Goal: Task Accomplishment & Management: Complete application form

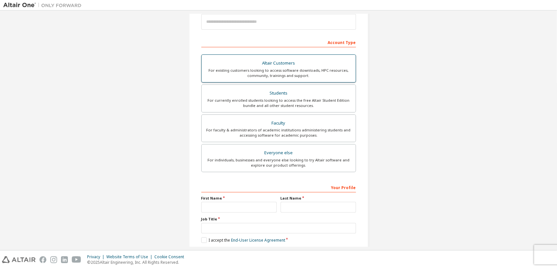
scroll to position [75, 0]
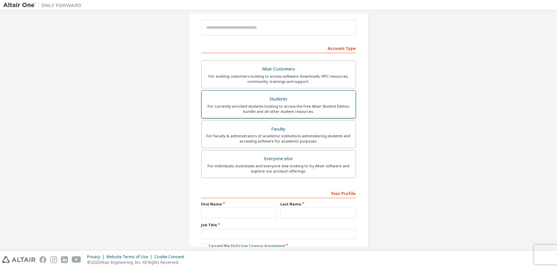
click at [295, 106] on div "For currently enrolled students looking to access the free Altair Student Editi…" at bounding box center [279, 109] width 146 height 10
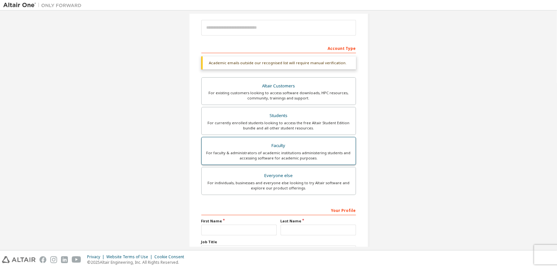
scroll to position [127, 0]
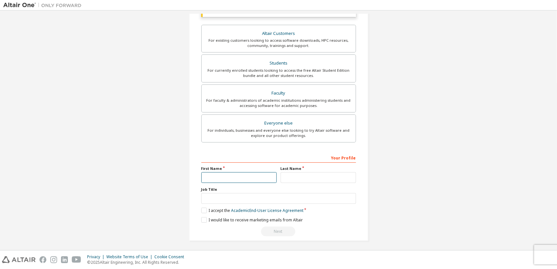
click at [237, 178] on input "text" at bounding box center [238, 177] width 75 height 11
type input "******"
click at [290, 178] on input "text" at bounding box center [318, 177] width 75 height 11
type input "*"
click at [238, 197] on input "text" at bounding box center [278, 198] width 155 height 11
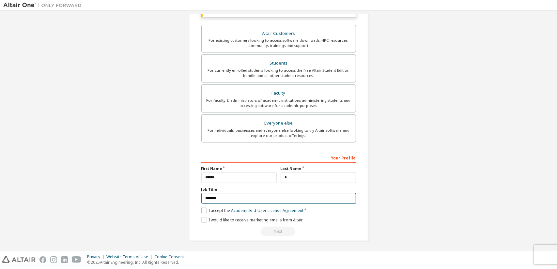
type input "*******"
click at [204, 208] on label "I accept the Academic End-User License Agreement" at bounding box center [252, 211] width 102 height 6
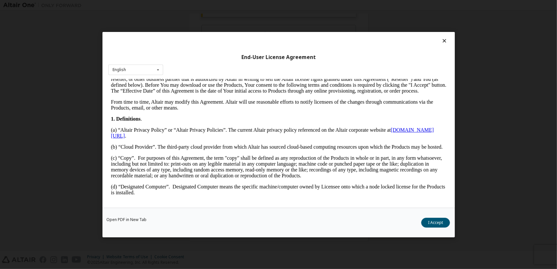
scroll to position [105, 0]
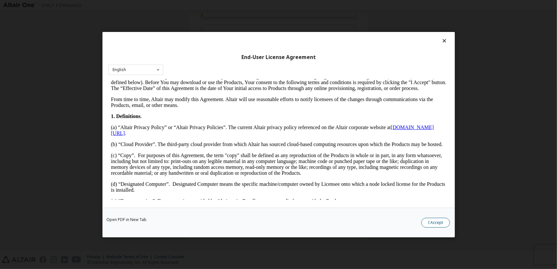
click at [424, 221] on button "I Accept" at bounding box center [435, 223] width 29 height 10
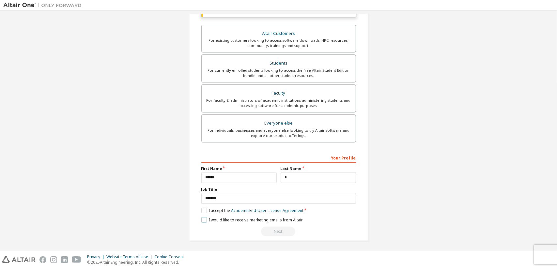
click at [203, 220] on label "I would like to receive marketing emails from Altair" at bounding box center [251, 220] width 101 height 6
click at [278, 227] on div "Next" at bounding box center [278, 232] width 155 height 10
click at [289, 206] on div "**********" at bounding box center [278, 194] width 155 height 85
click at [288, 209] on link "Academic End-User License Agreement" at bounding box center [267, 211] width 72 height 6
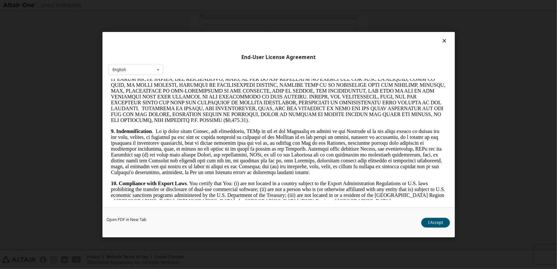
scroll to position [1049, 0]
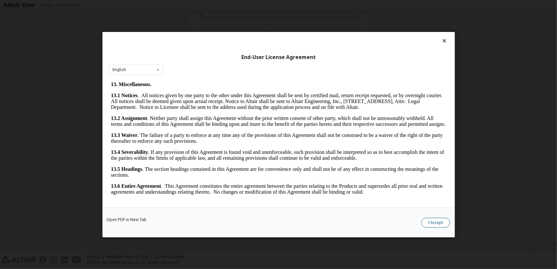
click at [437, 222] on button "I Accept" at bounding box center [435, 223] width 29 height 10
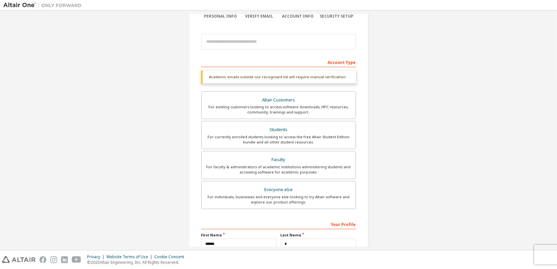
scroll to position [0, 0]
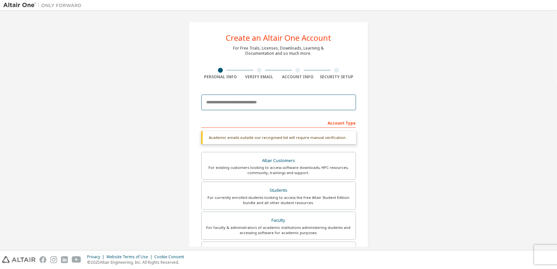
click at [263, 106] on input "email" at bounding box center [278, 103] width 155 height 16
type input "**********"
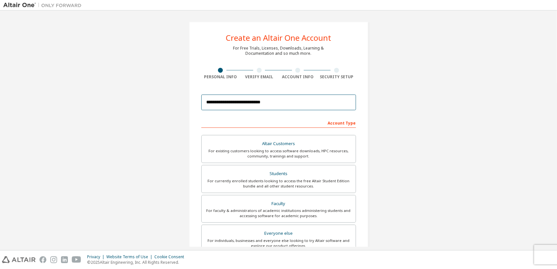
scroll to position [110, 0]
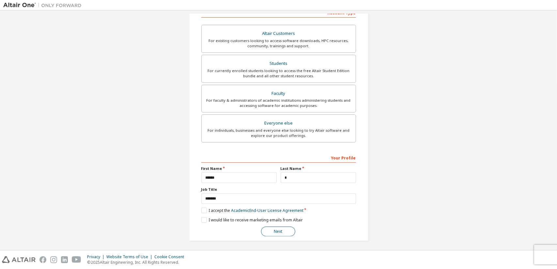
click at [280, 229] on button "Next" at bounding box center [278, 232] width 34 height 10
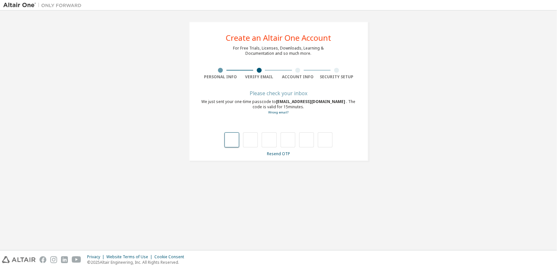
type input "*"
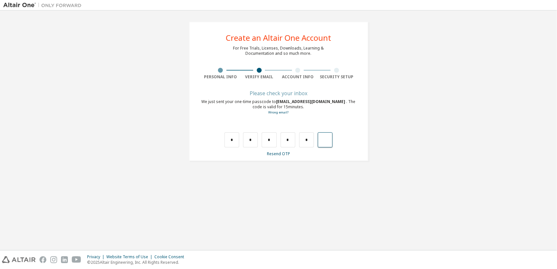
type input "*"
